Goal: Transaction & Acquisition: Subscribe to service/newsletter

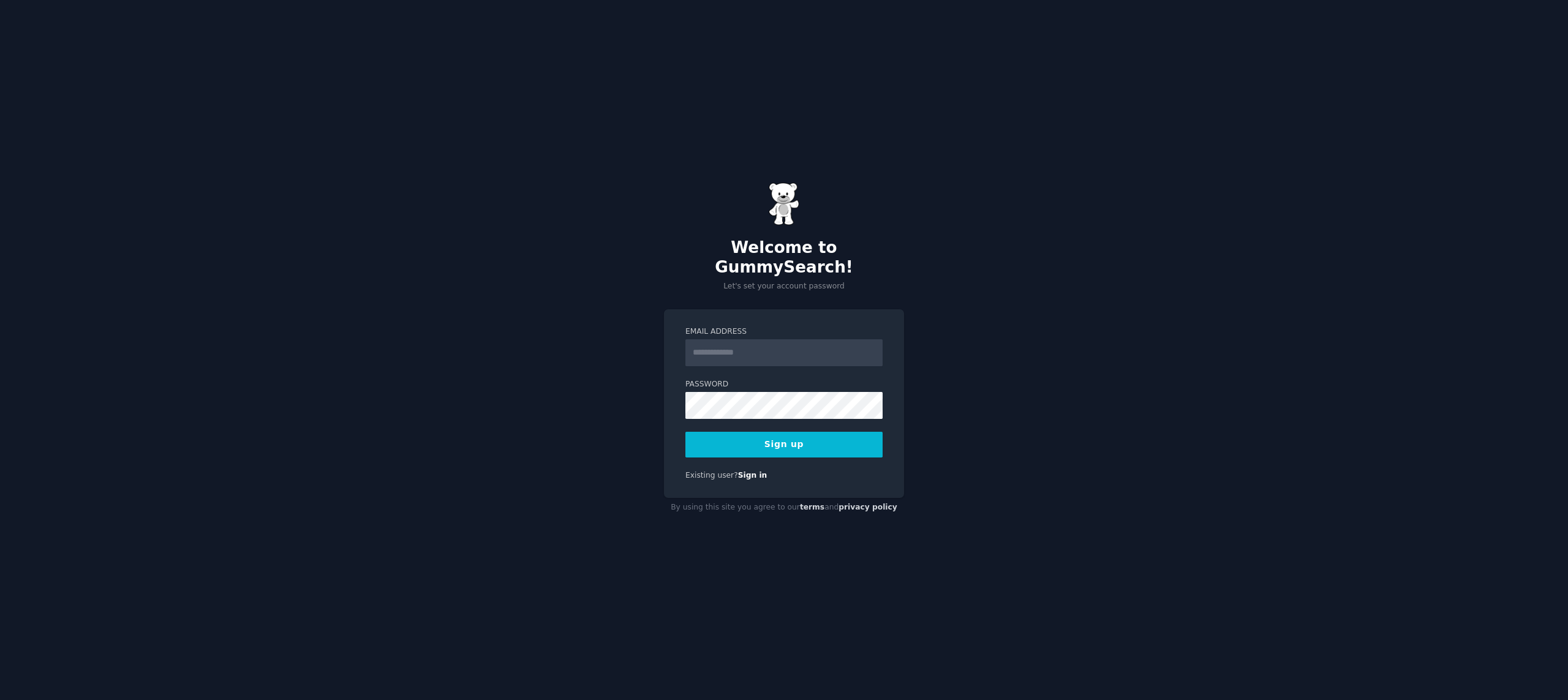
click at [726, 342] on input "Email Address" at bounding box center [784, 353] width 197 height 27
click at [707, 379] on label "Password" at bounding box center [784, 385] width 197 height 11
click at [759, 352] on input "Email Address" at bounding box center [784, 353] width 197 height 27
type input "**********"
click at [685, 392] on div "**********" at bounding box center [784, 403] width 240 height 189
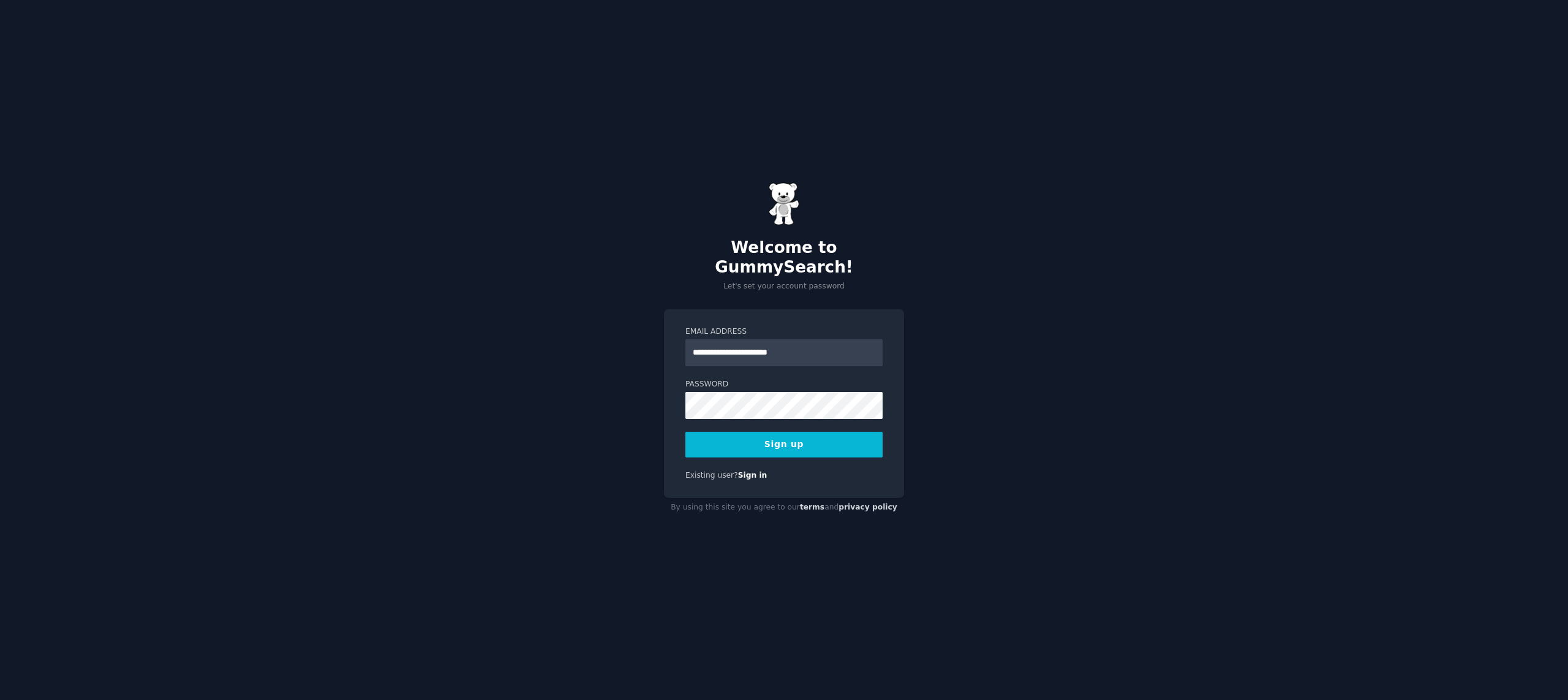
click at [803, 442] on button "Sign up" at bounding box center [784, 444] width 197 height 26
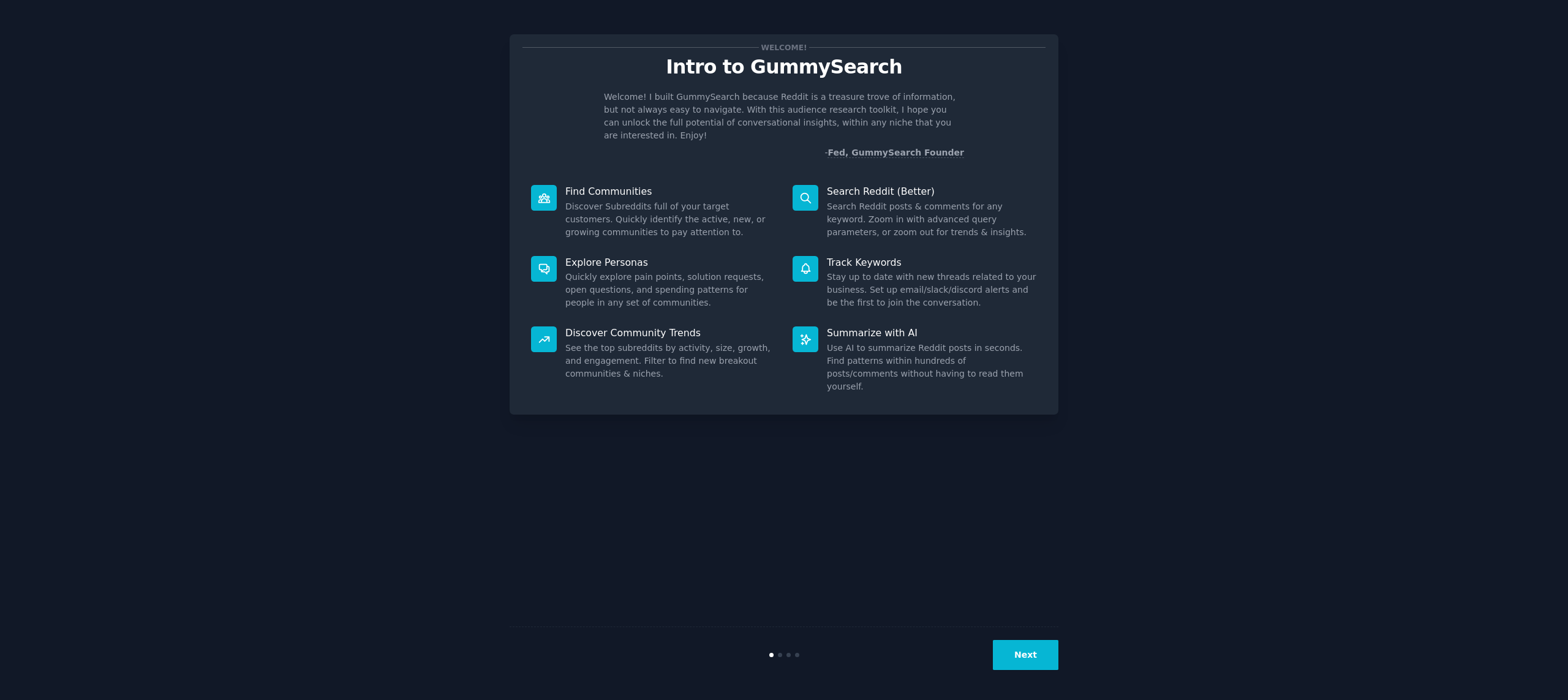
click at [1045, 657] on button "Next" at bounding box center [1025, 655] width 66 height 30
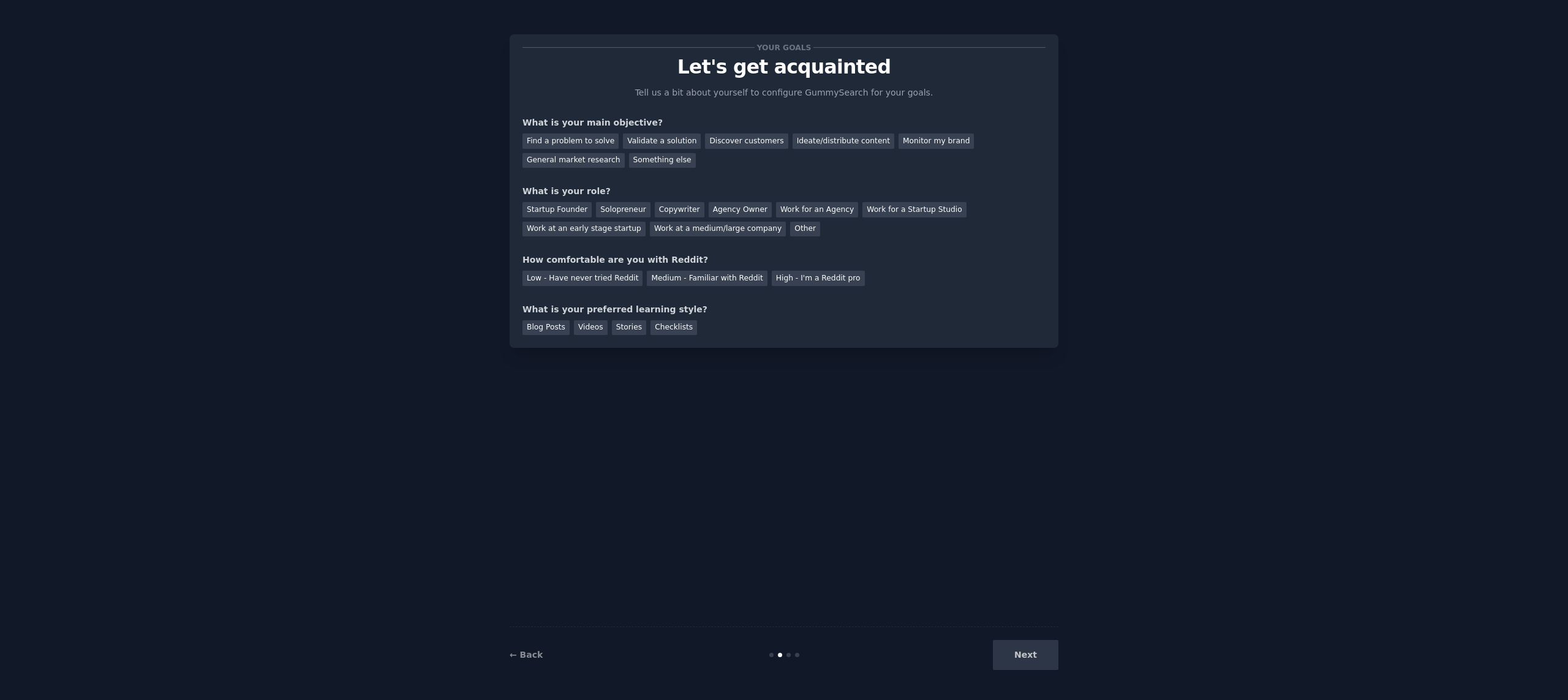
click at [1045, 657] on div "Next" at bounding box center [966, 655] width 184 height 30
click at [1061, 453] on div "Your goals Let's get acquainted Tell us a bit about yourself to configure Gummy…" at bounding box center [784, 350] width 1534 height 666
click at [545, 140] on div "Find a problem to solve" at bounding box center [570, 141] width 96 height 15
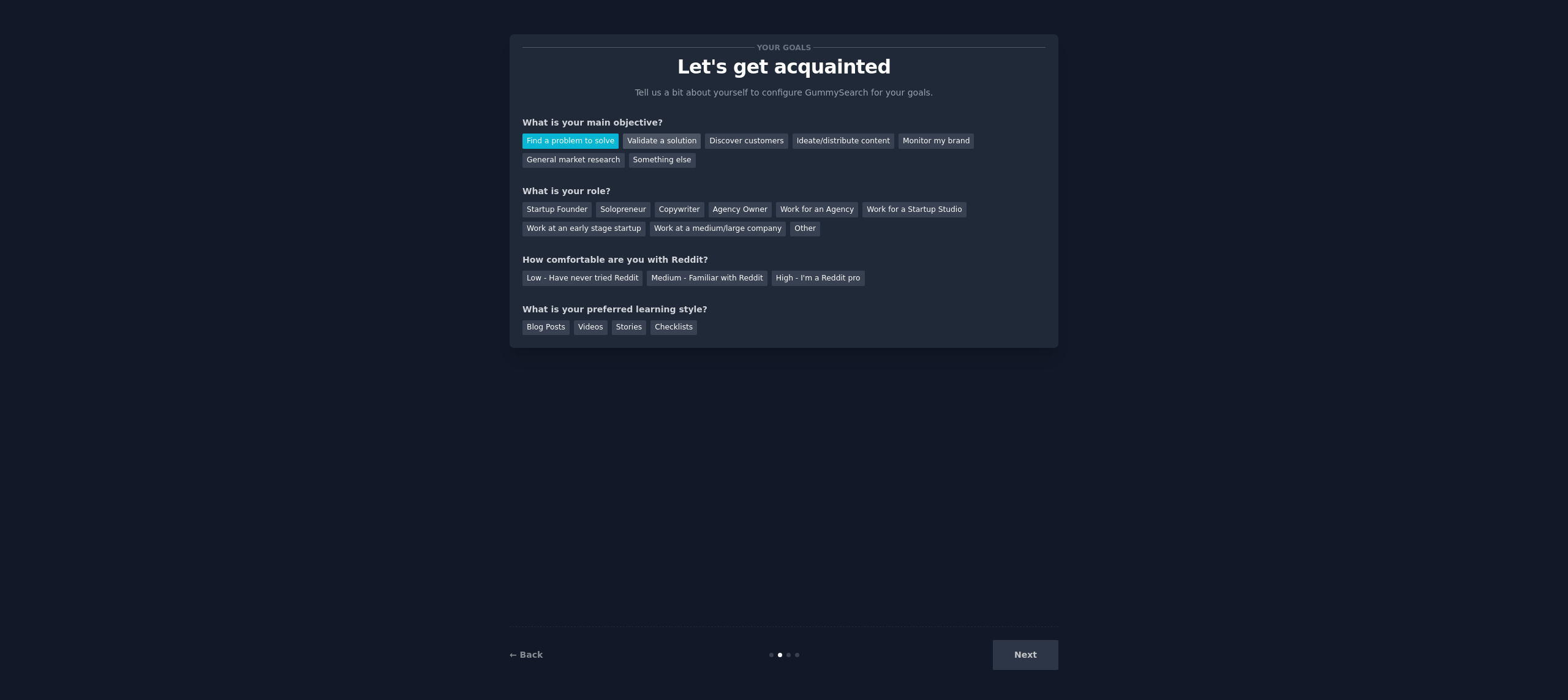
click at [637, 142] on div "Validate a solution" at bounding box center [662, 141] width 78 height 15
click at [724, 137] on div "Discover customers" at bounding box center [745, 141] width 83 height 15
click at [801, 139] on div "Ideate/distribute content" at bounding box center [842, 141] width 102 height 15
click at [899, 140] on div "Monitor my brand" at bounding box center [936, 141] width 75 height 15
click at [645, 165] on div "Something else" at bounding box center [662, 161] width 67 height 15
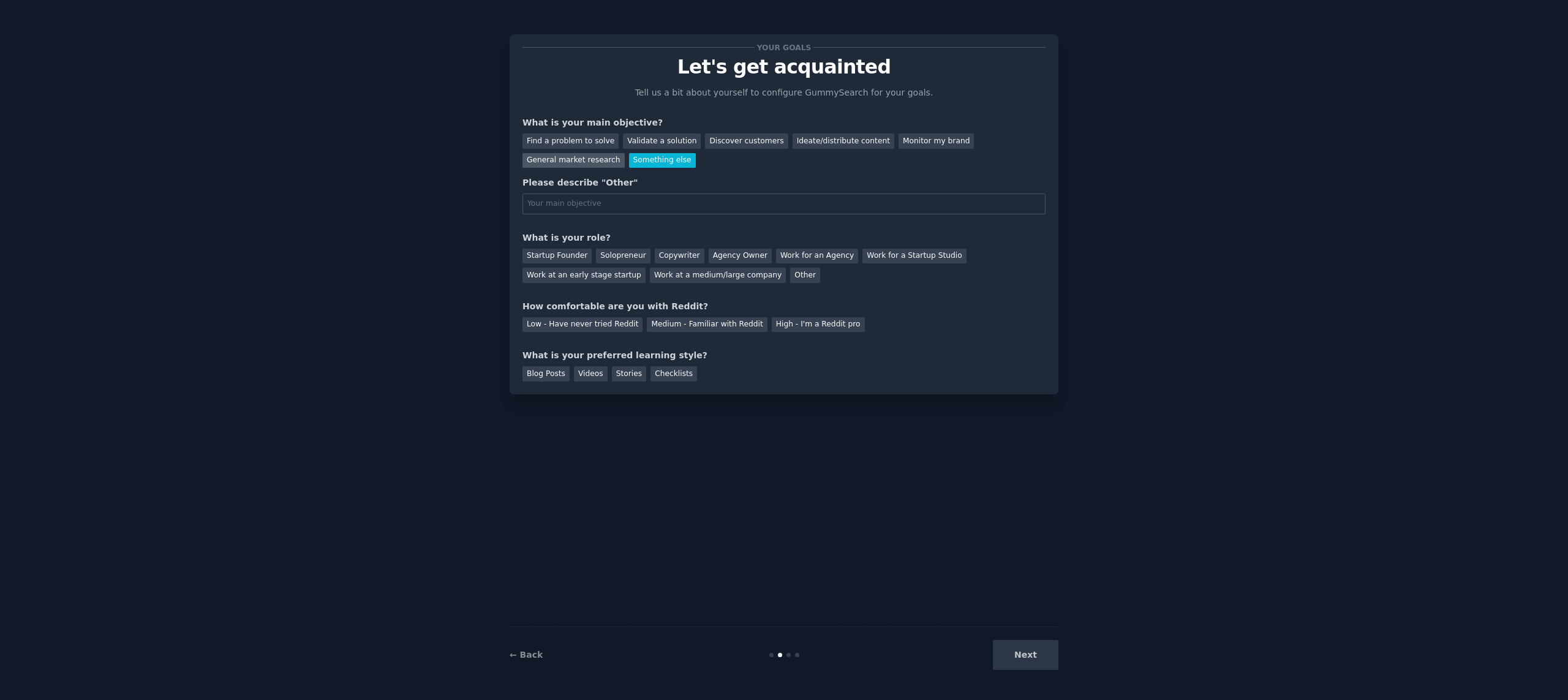
click at [600, 163] on div "General market research" at bounding box center [573, 161] width 103 height 15
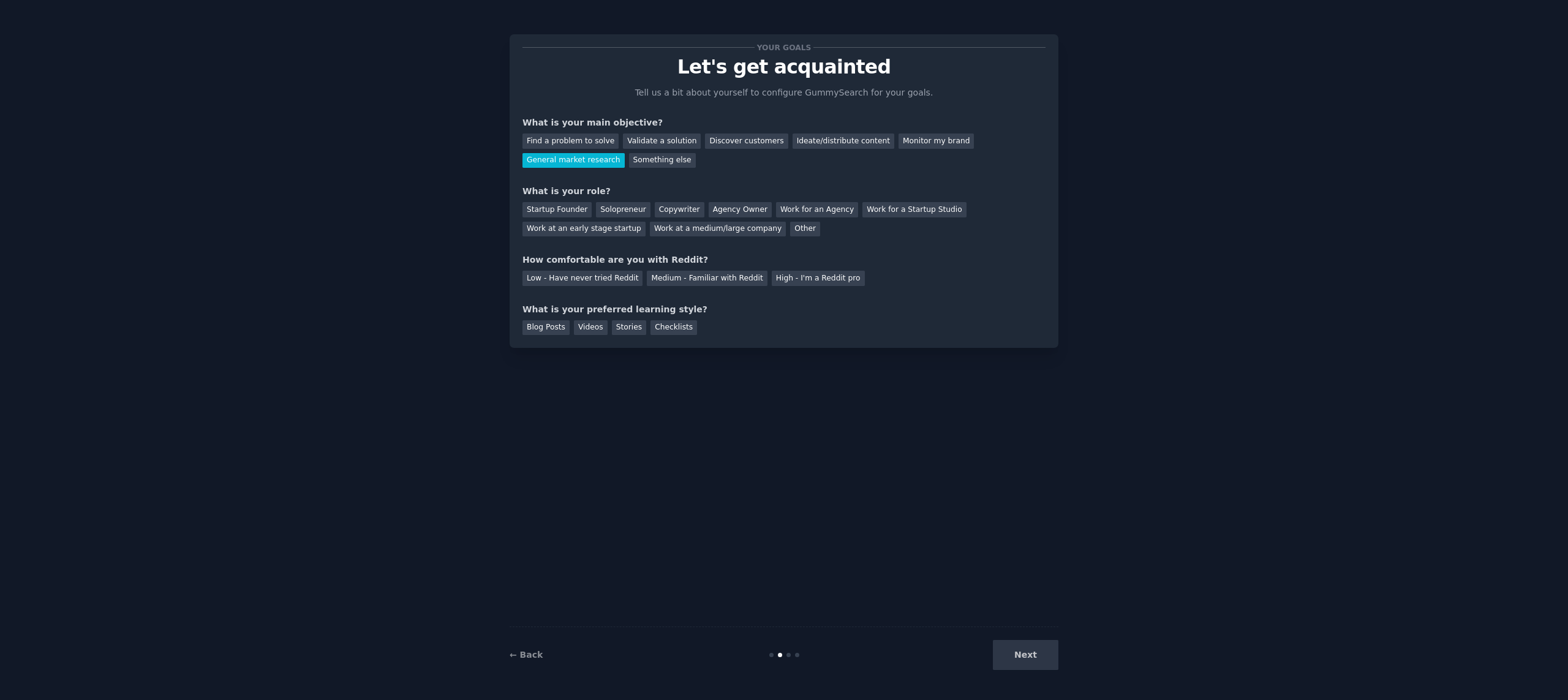
click at [1016, 656] on div "Next" at bounding box center [966, 655] width 184 height 30
click at [563, 210] on div "Startup Founder" at bounding box center [556, 210] width 69 height 15
click at [684, 279] on div "Medium - Familiar with Reddit" at bounding box center [707, 279] width 120 height 15
click at [596, 331] on div "Videos" at bounding box center [590, 328] width 33 height 15
click at [1030, 652] on button "Next" at bounding box center [1025, 655] width 66 height 30
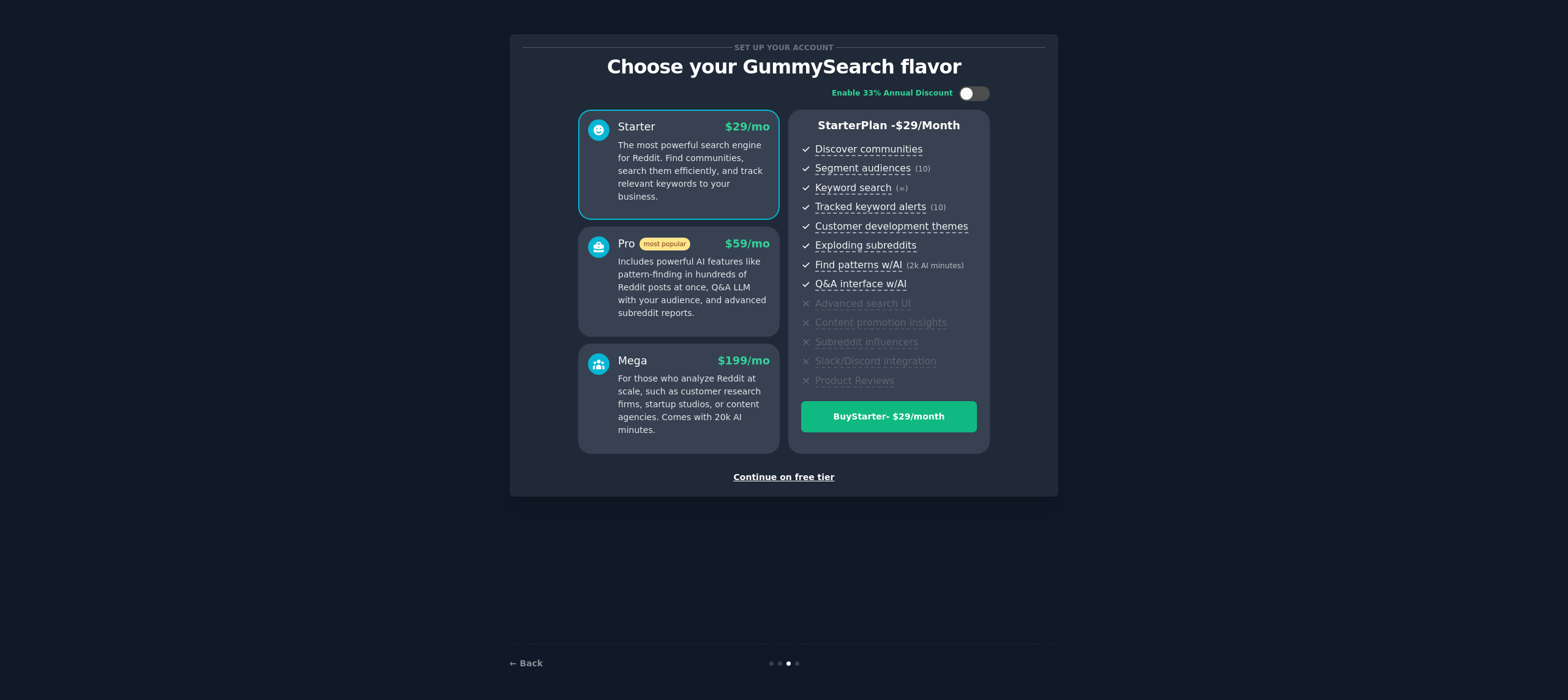
click at [810, 478] on div "Continue on free tier" at bounding box center [784, 477] width 523 height 13
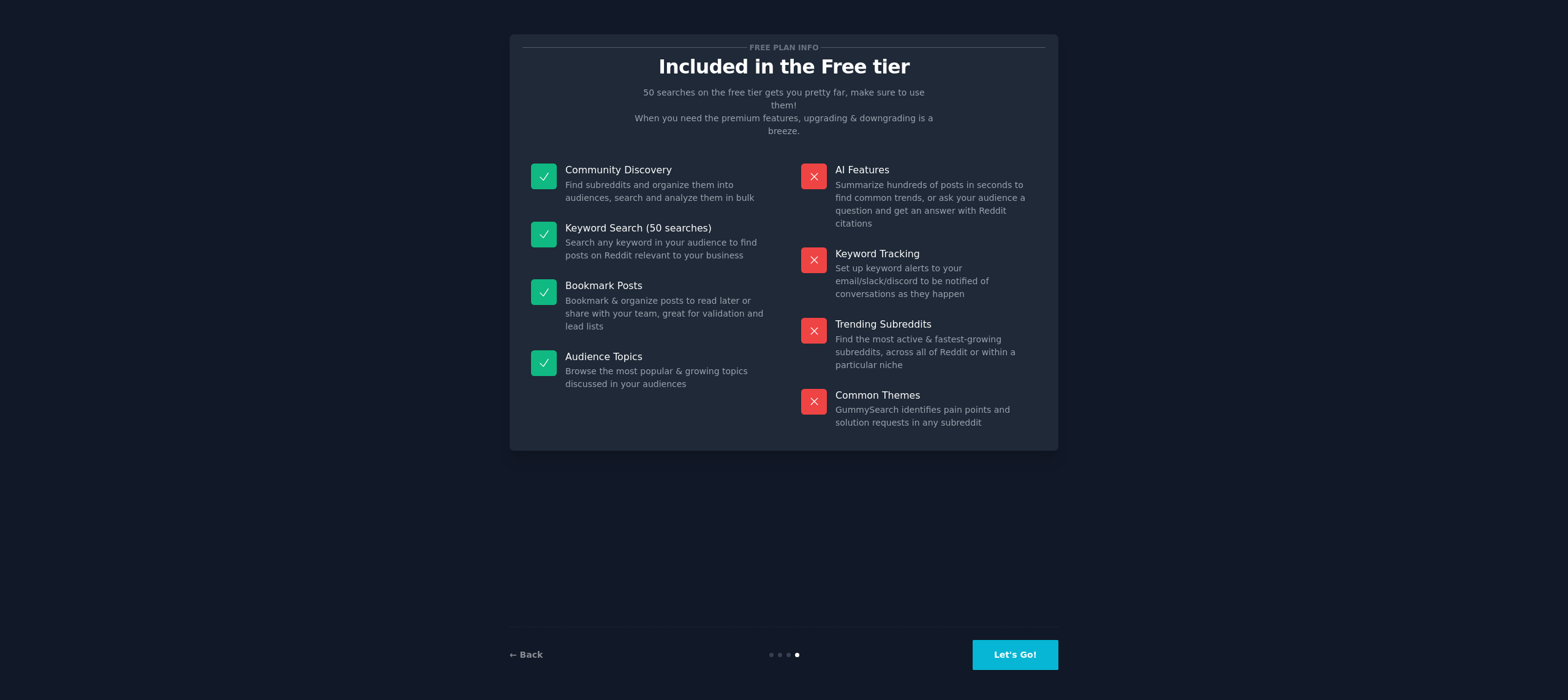
click at [1045, 667] on button "Let's Go!" at bounding box center [1016, 655] width 86 height 30
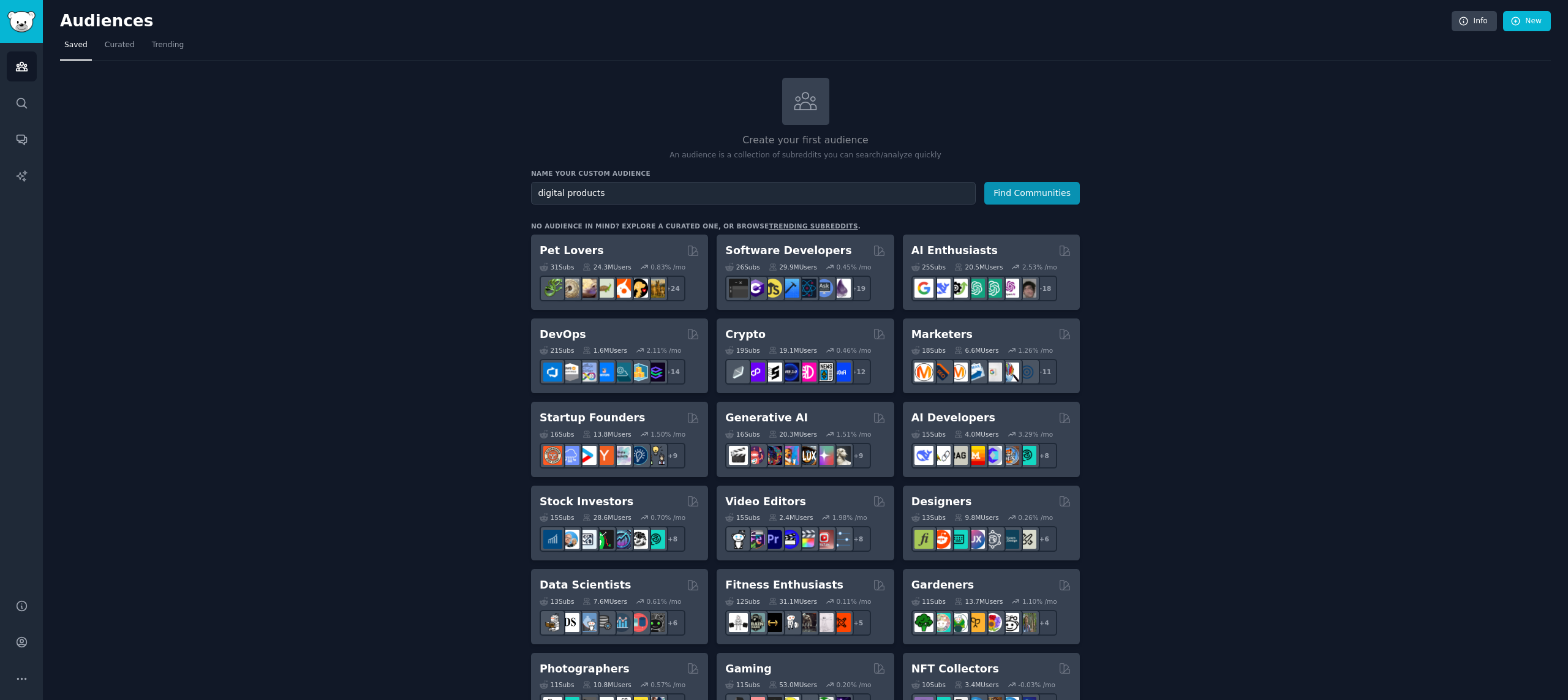
type input "digital products"
click at [984, 182] on button "Find Communities" at bounding box center [1032, 193] width 95 height 23
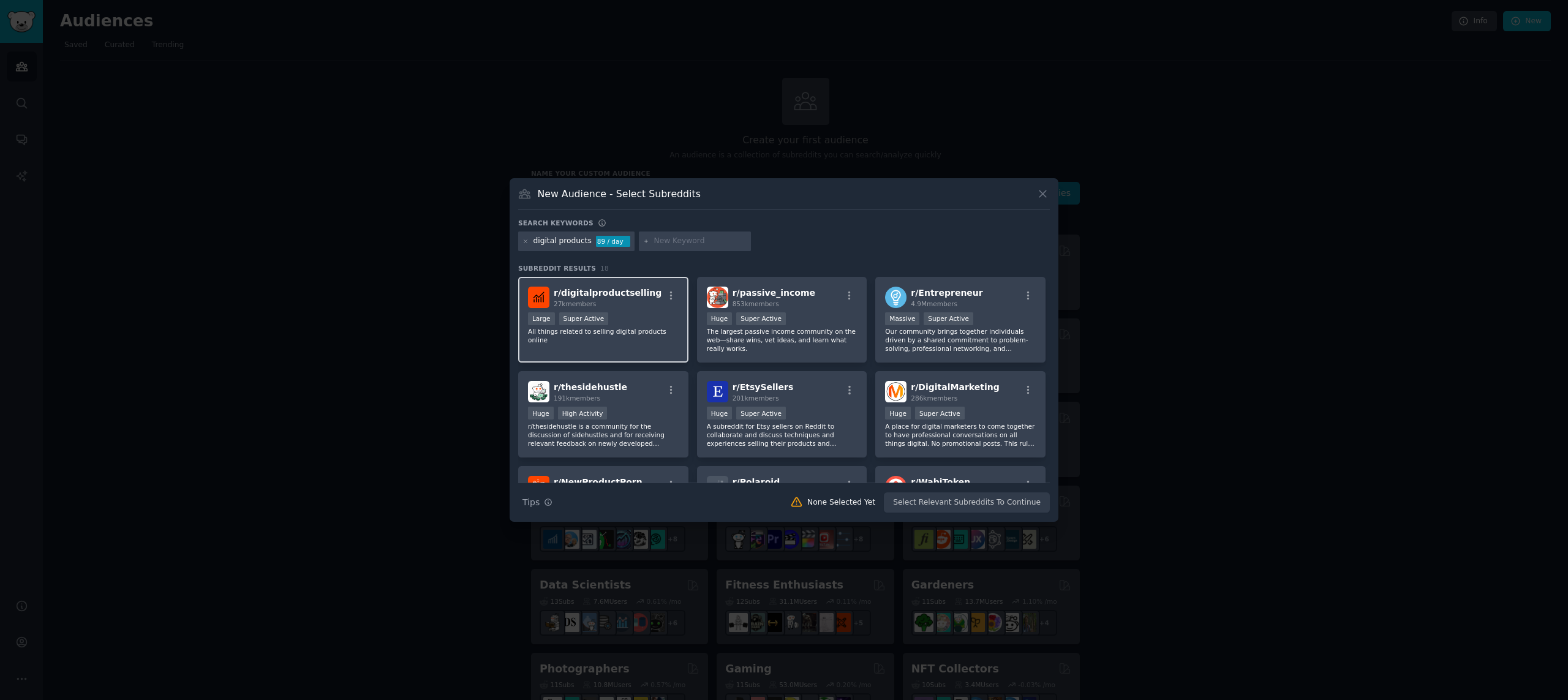
click at [639, 288] on span "r/ digitalproductselling" at bounding box center [607, 293] width 107 height 10
click at [1018, 507] on button "Create Audience" at bounding box center [1009, 503] width 81 height 21
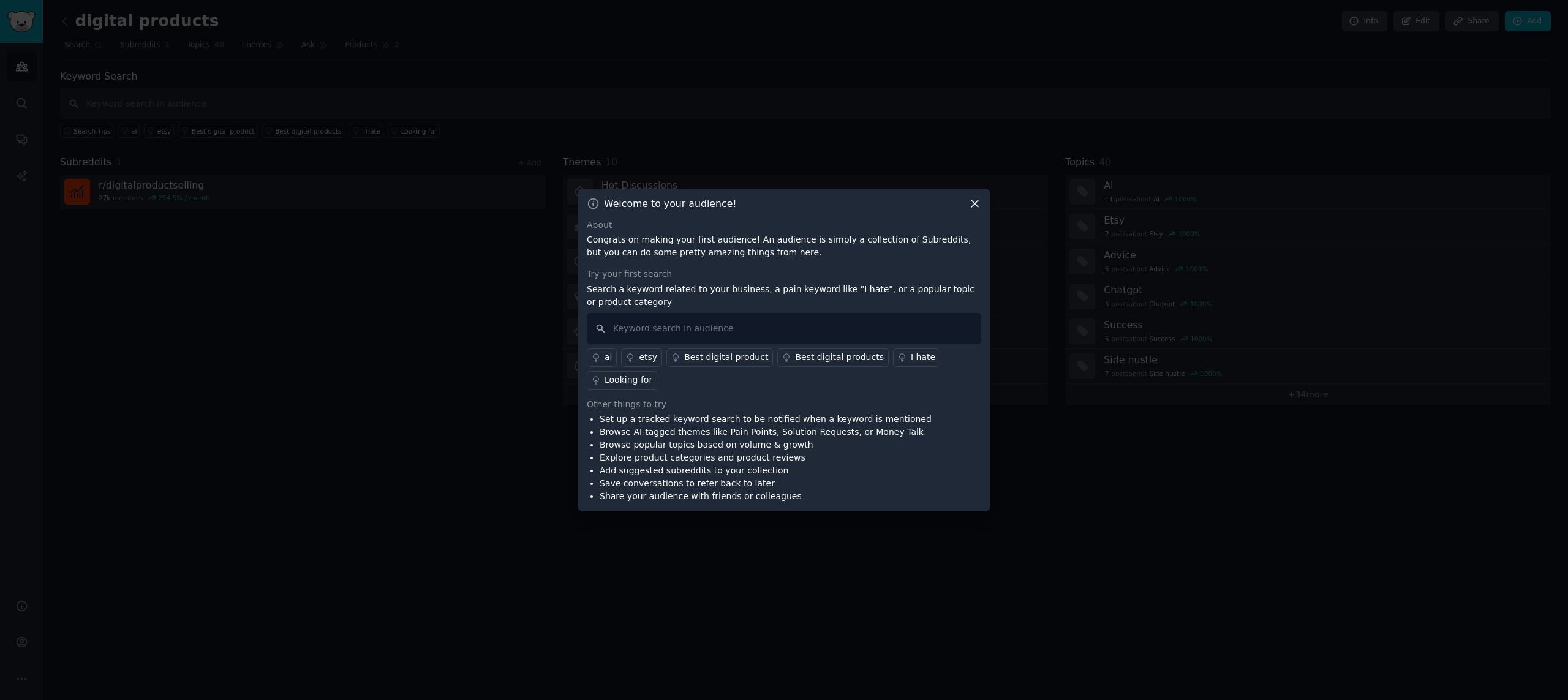
click at [969, 205] on icon at bounding box center [975, 204] width 13 height 13
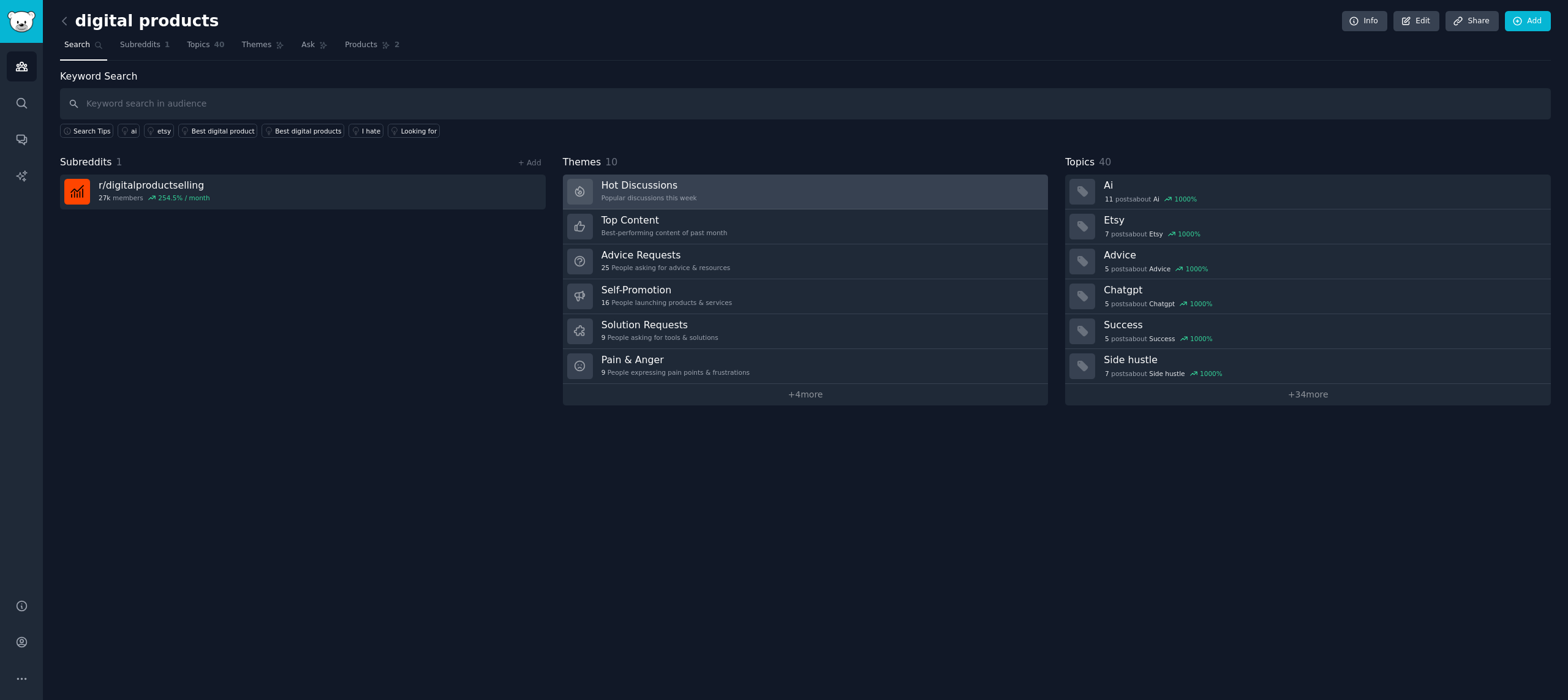
click at [691, 199] on div "Popular discussions this week" at bounding box center [648, 198] width 95 height 9
